Goal: Task Accomplishment & Management: Use online tool/utility

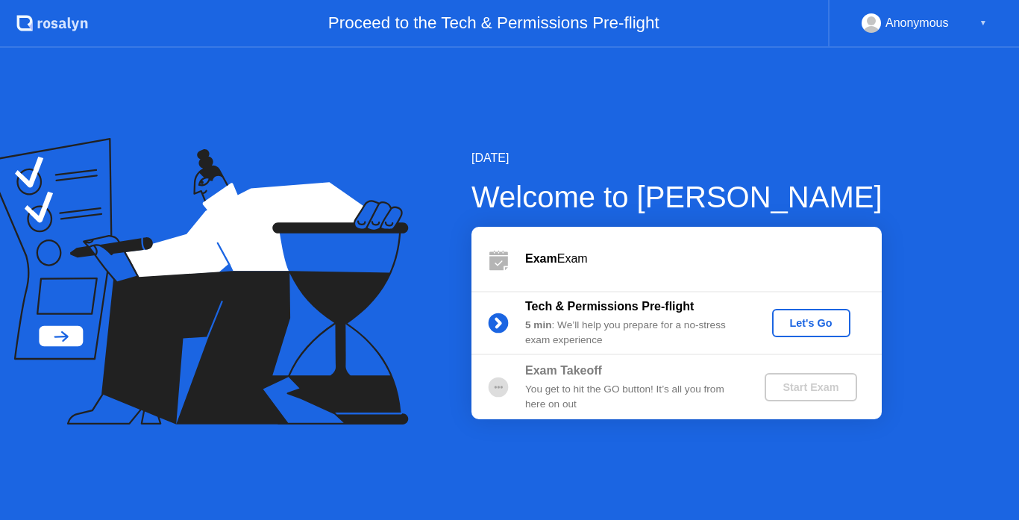
click at [828, 320] on div "Let's Go" at bounding box center [811, 323] width 66 height 12
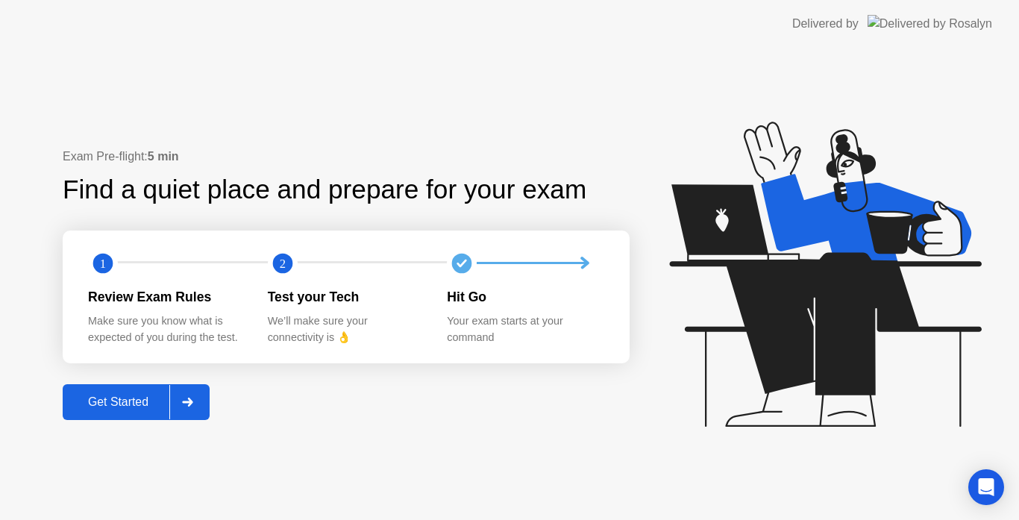
click at [114, 405] on div "Get Started" at bounding box center [118, 402] width 102 height 13
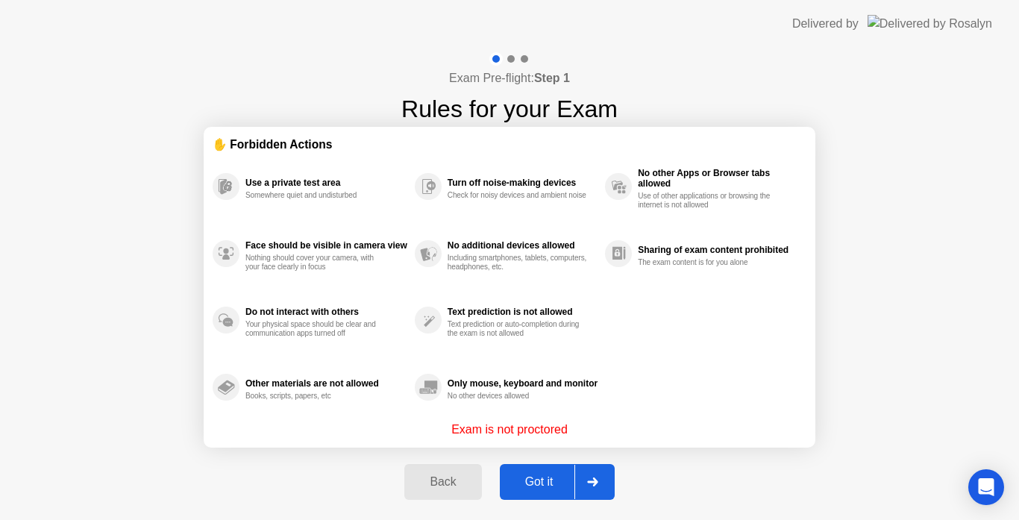
click at [549, 489] on div "Got it" at bounding box center [540, 481] width 70 height 13
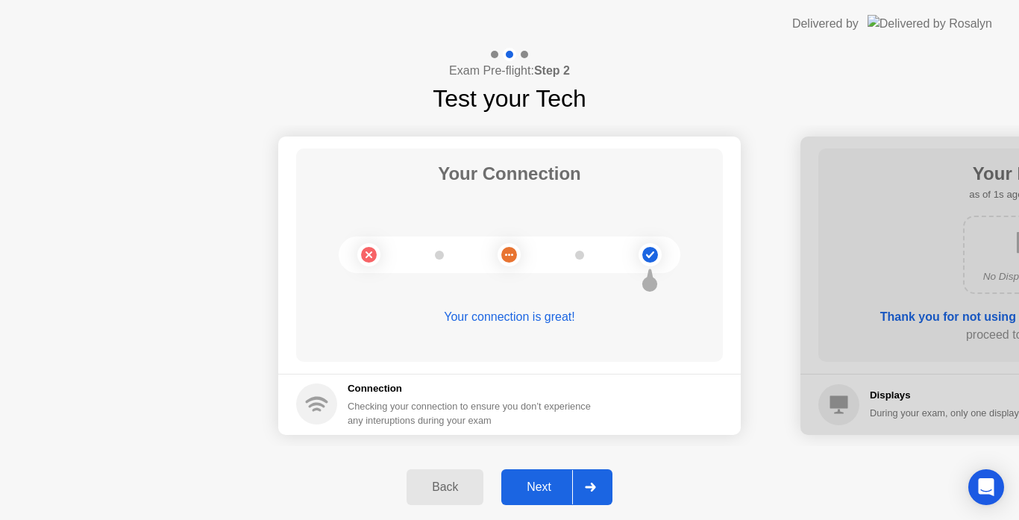
click at [550, 481] on div "Next" at bounding box center [539, 487] width 66 height 13
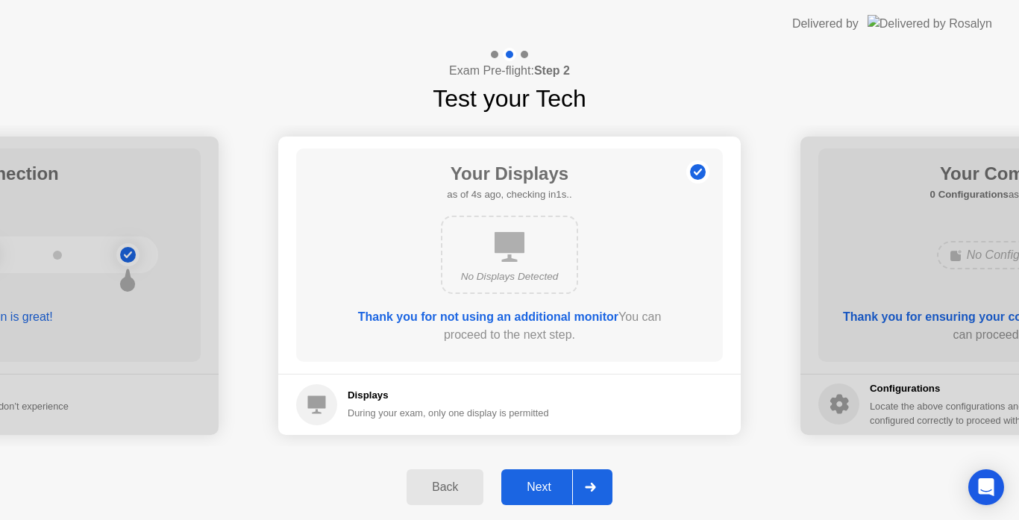
click at [550, 481] on div "Next" at bounding box center [539, 487] width 66 height 13
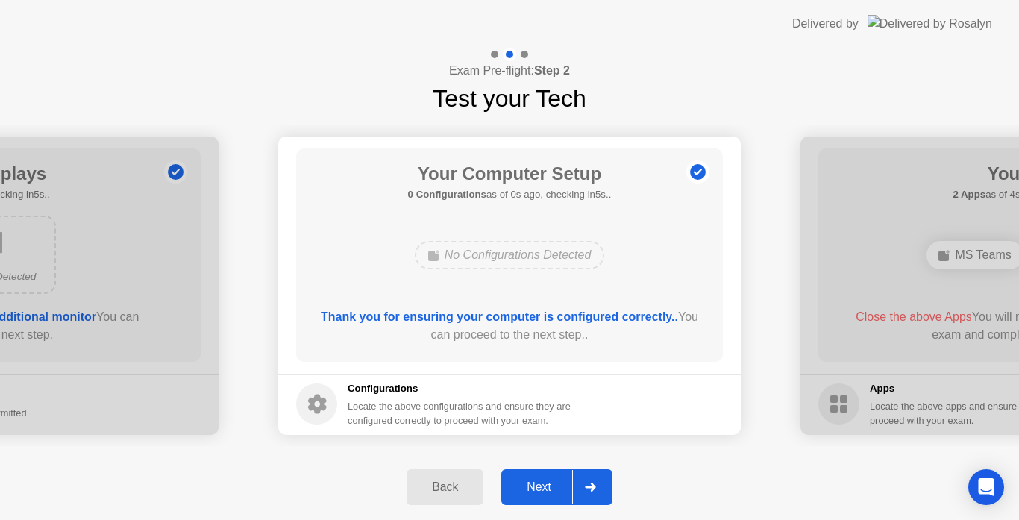
click at [550, 481] on div "Next" at bounding box center [539, 487] width 66 height 13
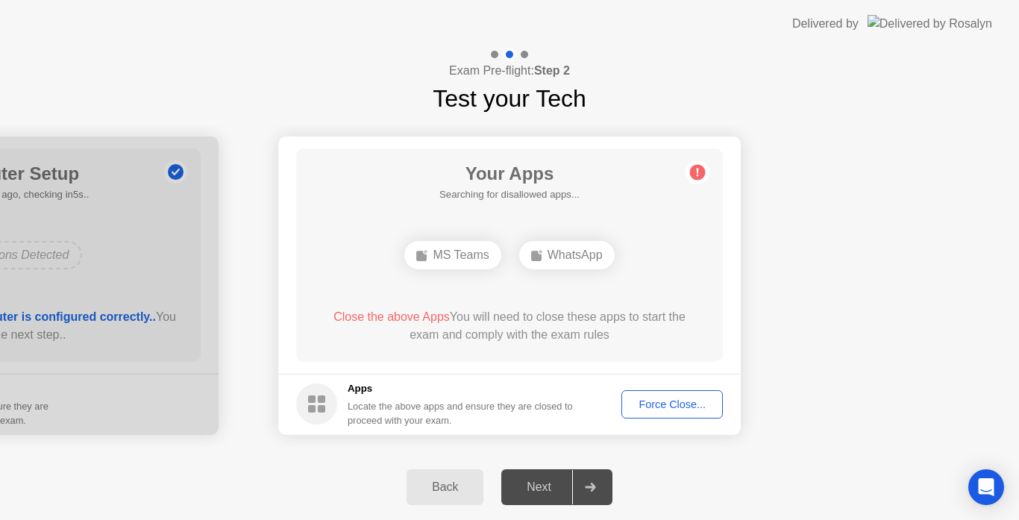
click at [658, 401] on div "Force Close..." at bounding box center [672, 405] width 91 height 12
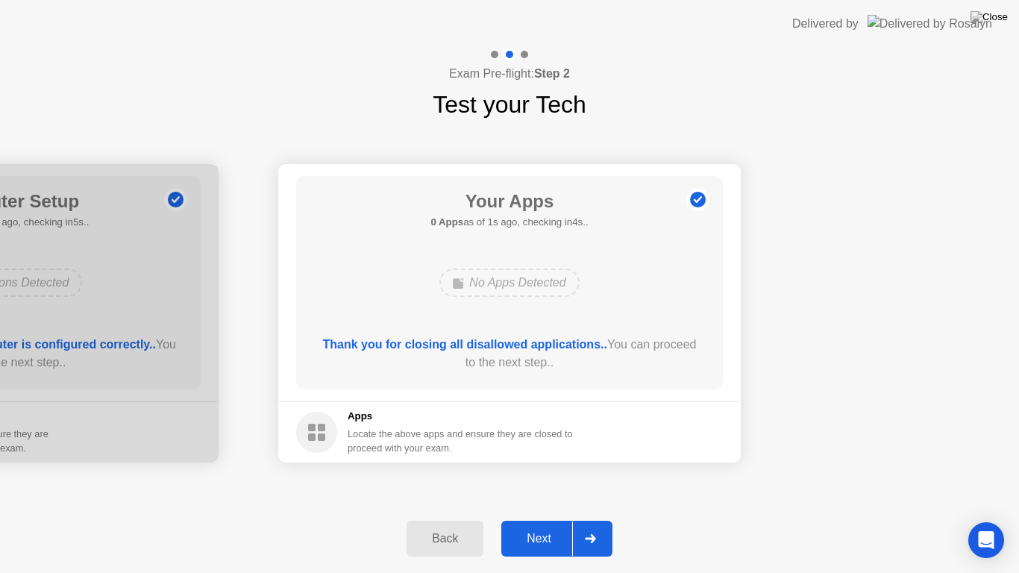
click at [531, 519] on div "Next" at bounding box center [539, 538] width 66 height 13
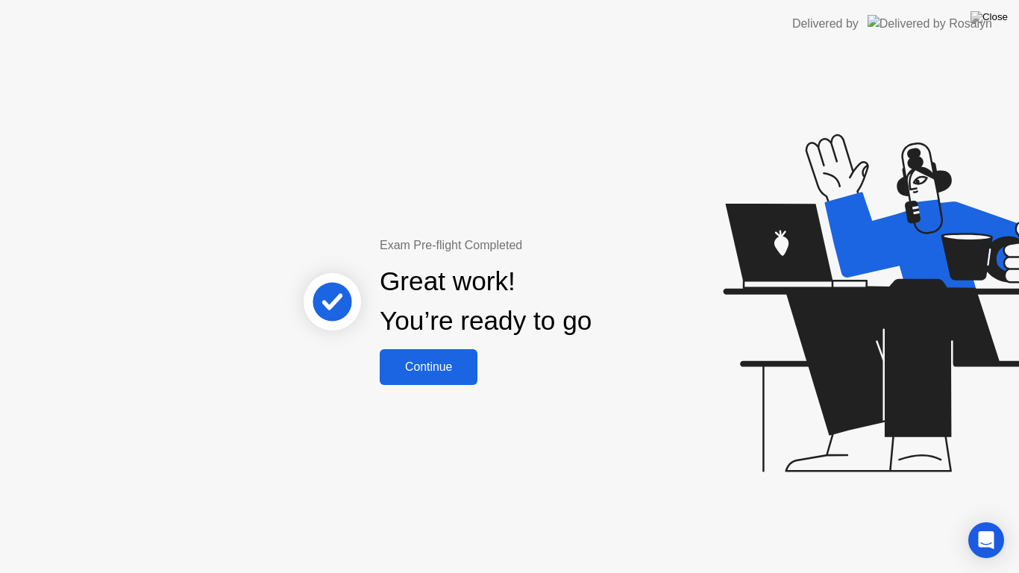
click at [453, 374] on div "Continue" at bounding box center [428, 366] width 89 height 13
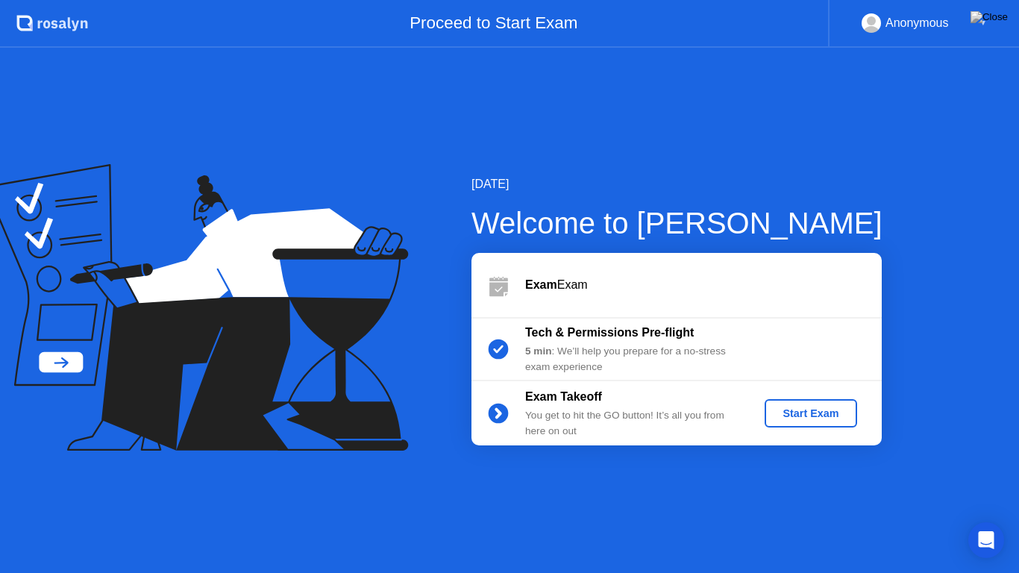
click at [832, 415] on div "Start Exam" at bounding box center [811, 413] width 80 height 12
